Goal: Information Seeking & Learning: Learn about a topic

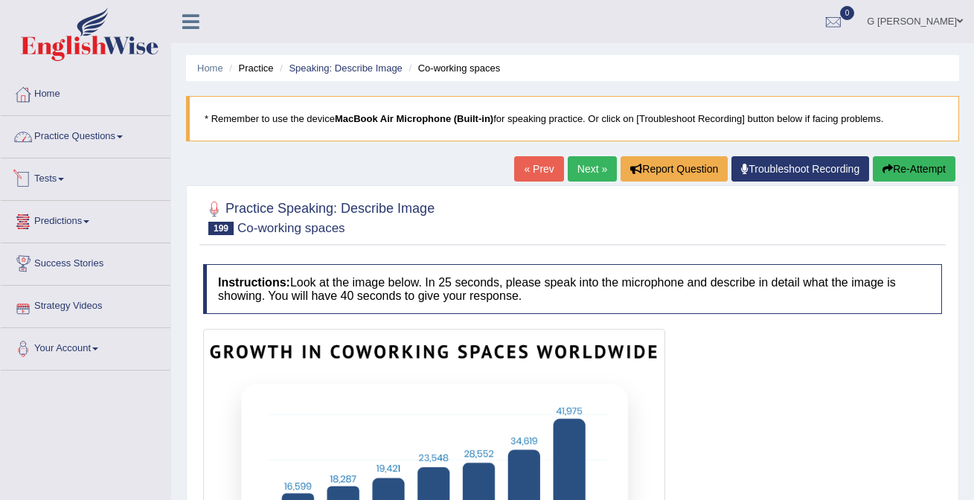
click at [98, 153] on link "Practice Questions" at bounding box center [86, 134] width 170 height 37
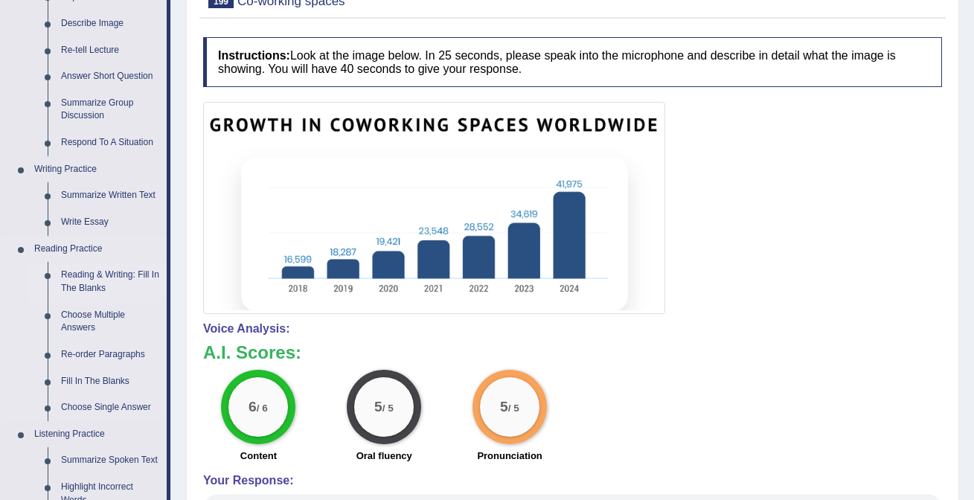
scroll to position [207, 0]
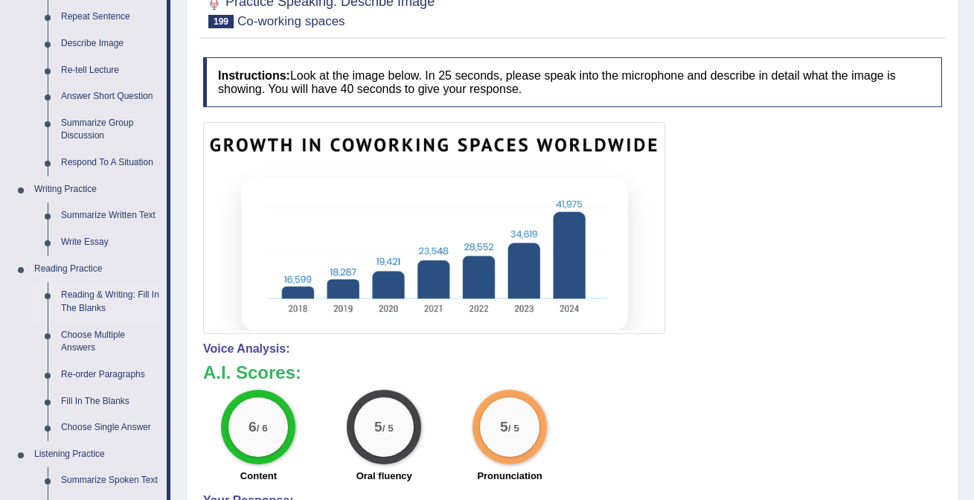
click at [131, 158] on link "Respond To A Situation" at bounding box center [110, 163] width 112 height 27
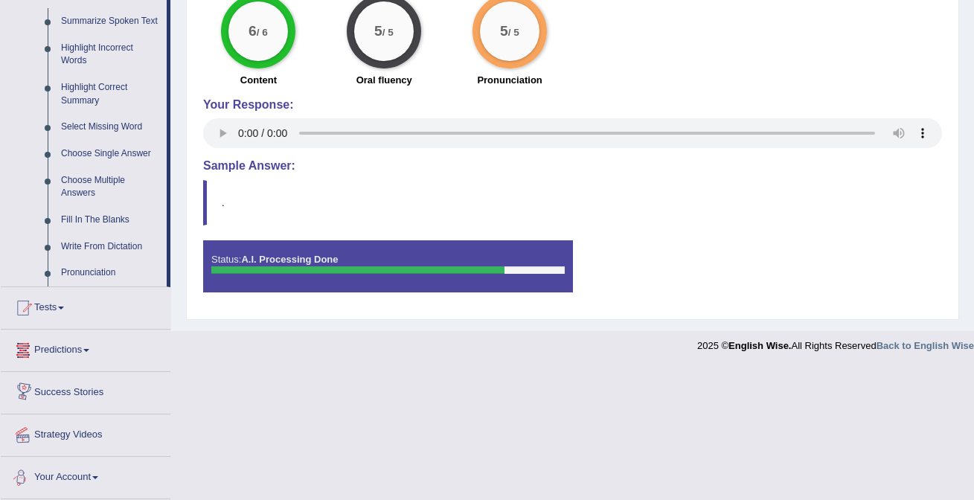
scroll to position [501, 0]
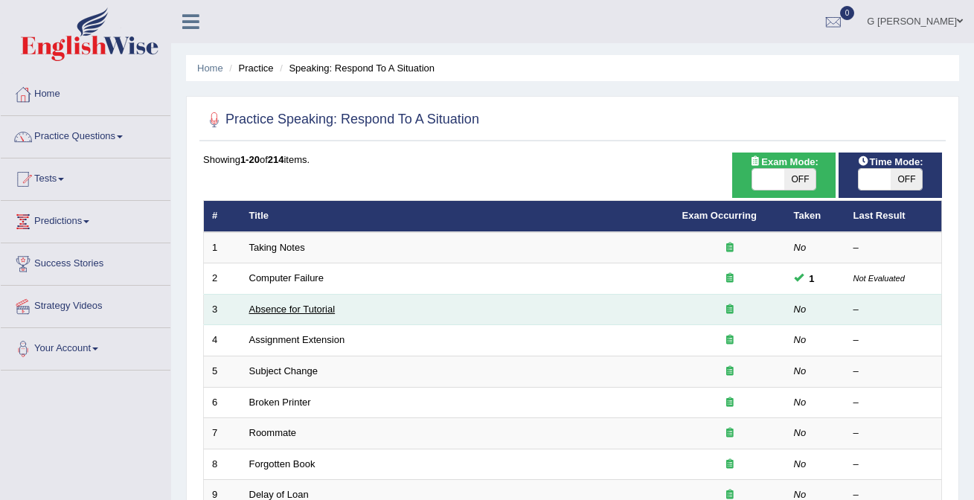
click at [295, 312] on link "Absence for Tutorial" at bounding box center [292, 309] width 86 height 11
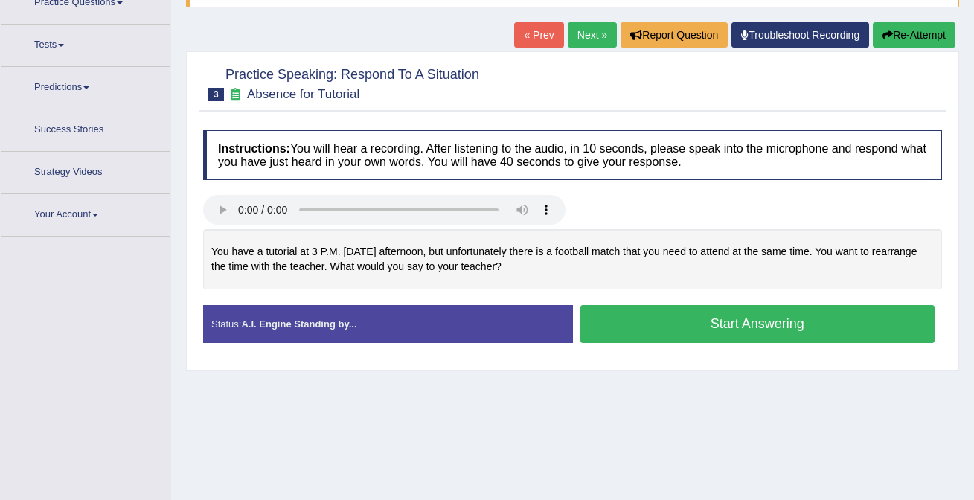
scroll to position [142, 0]
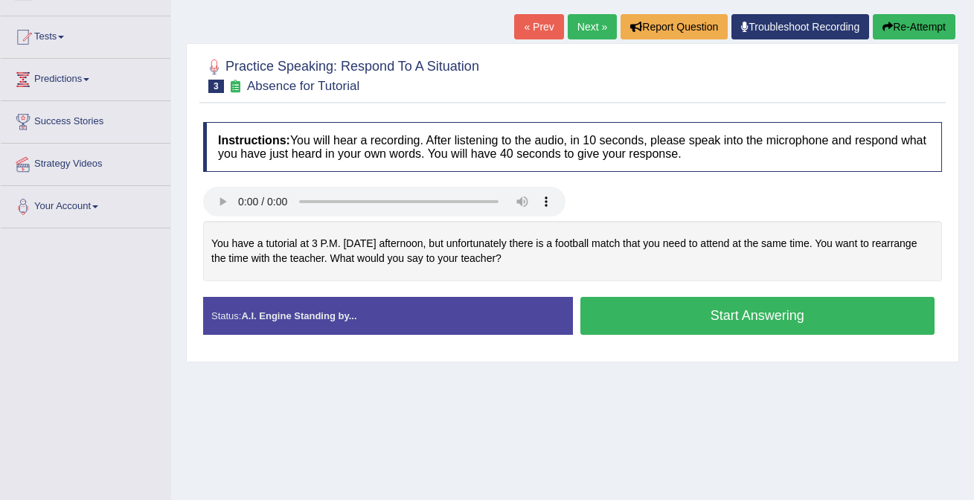
click at [635, 313] on button "Start Answering" at bounding box center [757, 316] width 355 height 38
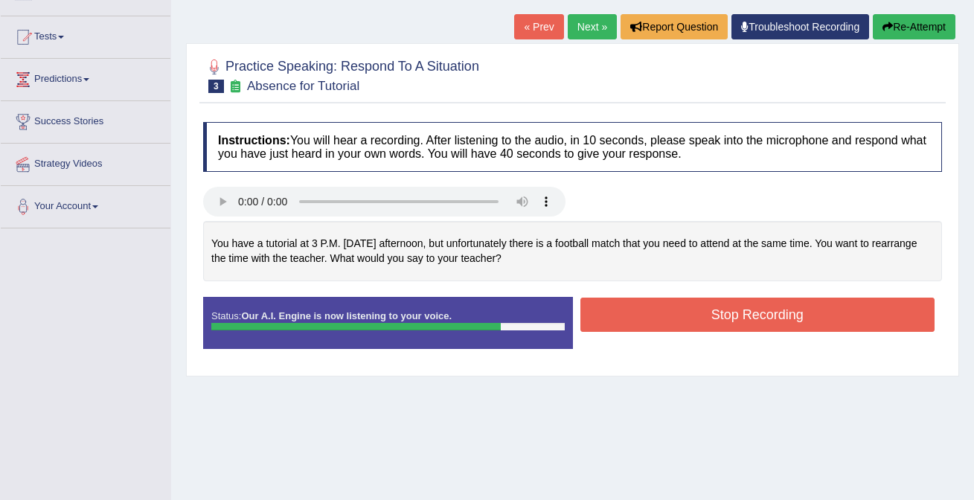
click at [670, 321] on button "Stop Recording" at bounding box center [757, 315] width 355 height 34
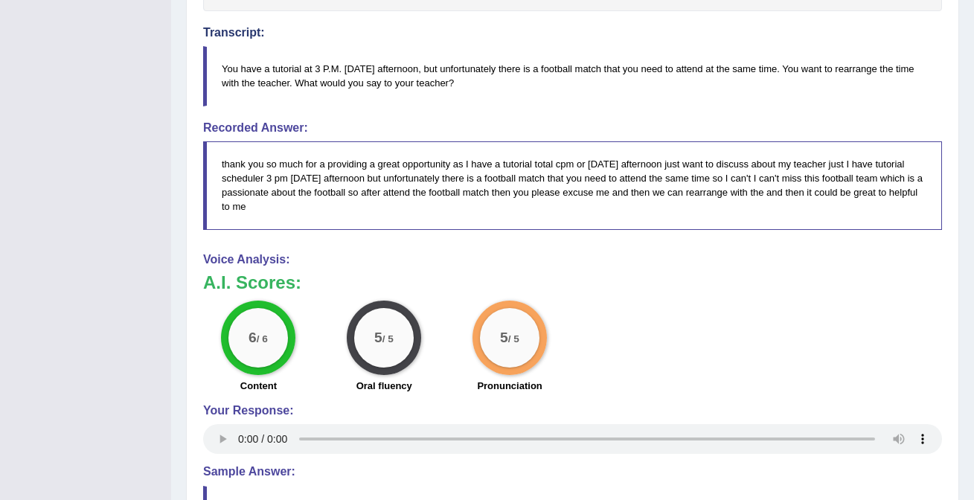
scroll to position [0, 0]
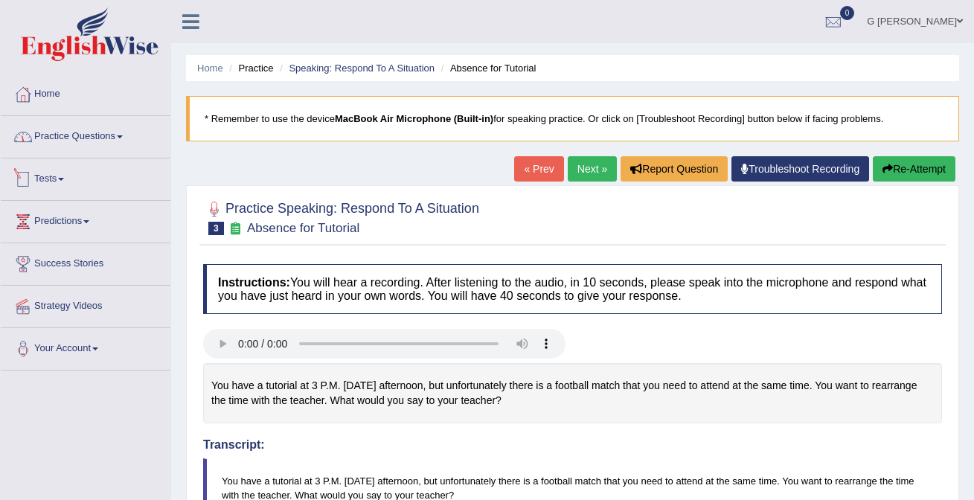
click at [62, 140] on link "Practice Questions" at bounding box center [86, 134] width 170 height 37
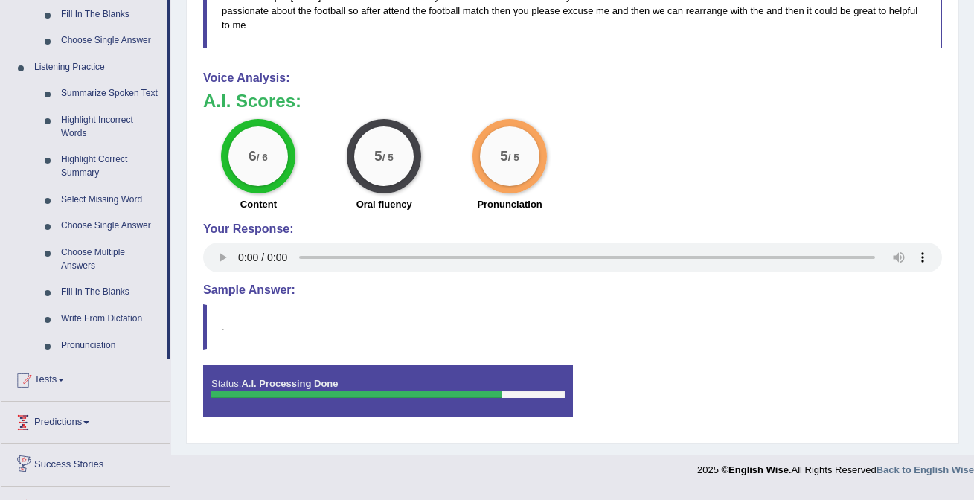
scroll to position [593, 0]
click at [105, 333] on link "Write From Dictation" at bounding box center [110, 320] width 112 height 27
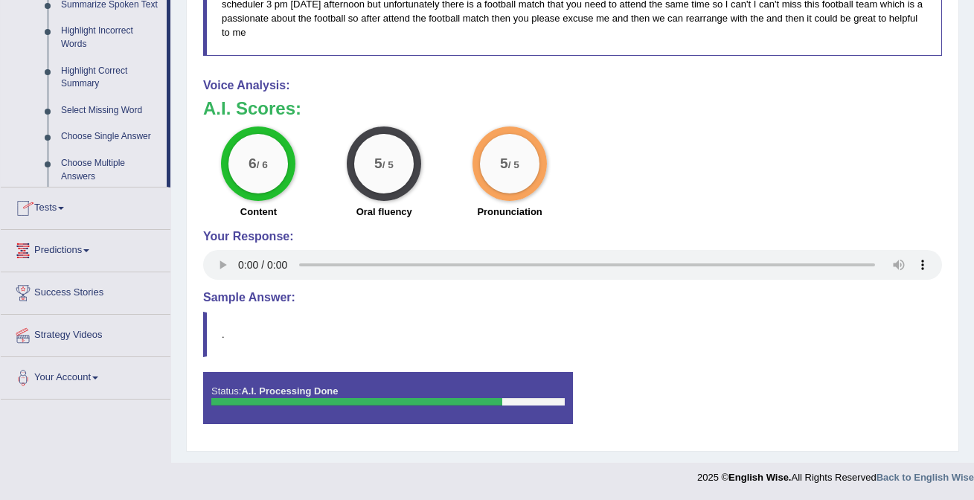
scroll to position [257, 0]
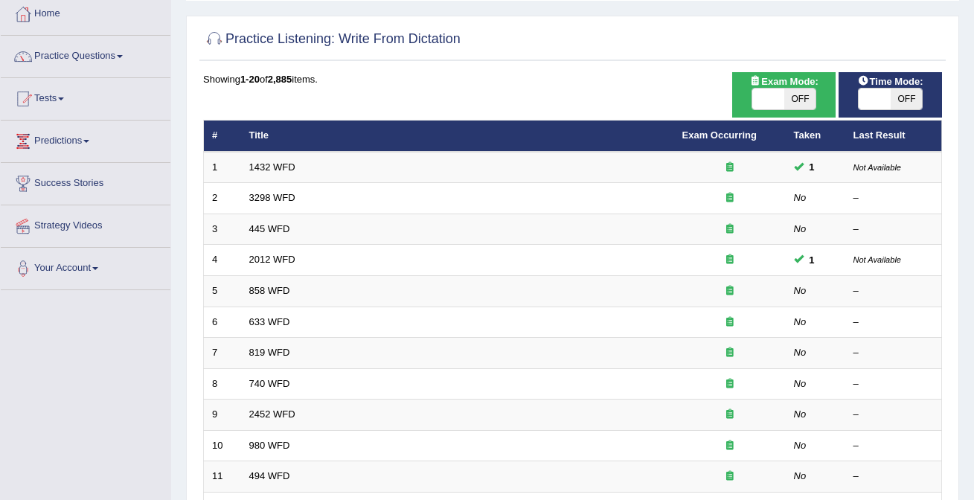
scroll to position [141, 0]
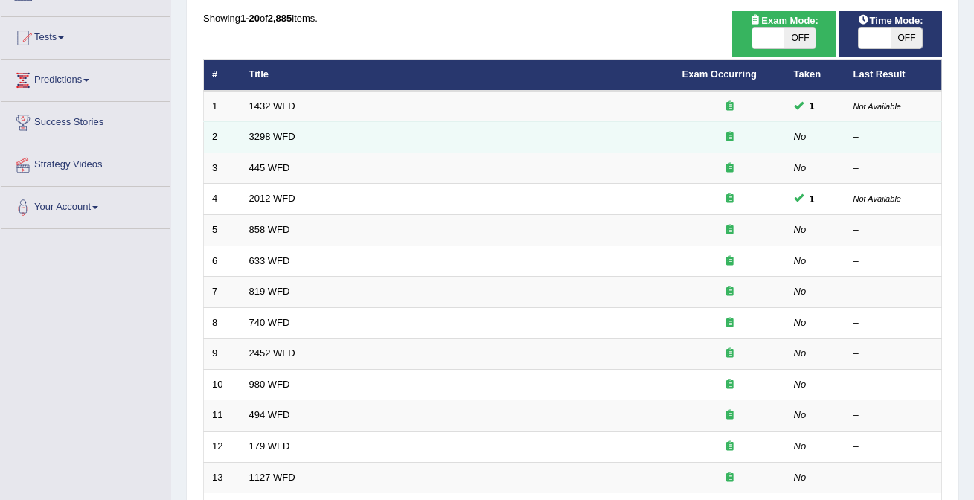
click at [271, 138] on link "3298 WFD" at bounding box center [272, 136] width 46 height 11
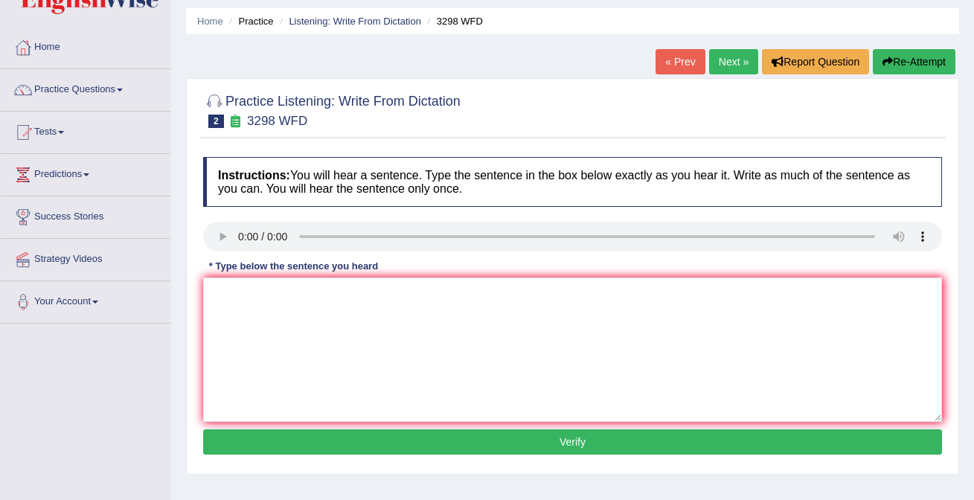
scroll to position [51, 0]
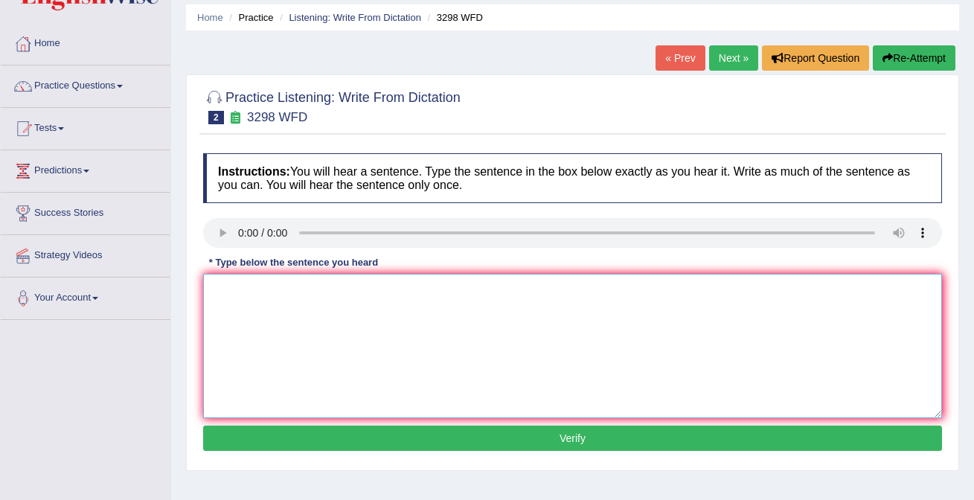
click at [255, 305] on textarea at bounding box center [572, 346] width 739 height 144
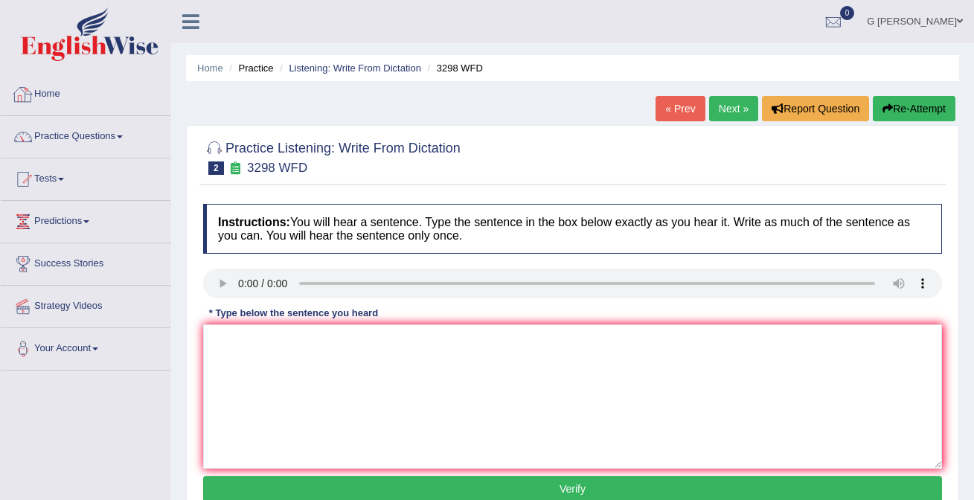
click at [78, 101] on link "Home" at bounding box center [86, 92] width 170 height 37
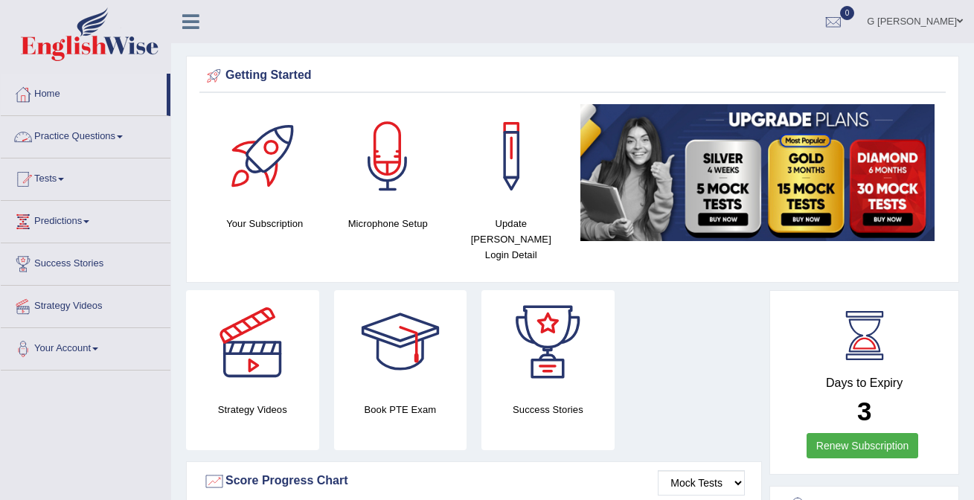
click at [107, 134] on link "Practice Questions" at bounding box center [86, 134] width 170 height 37
